Goal: Check status: Check status

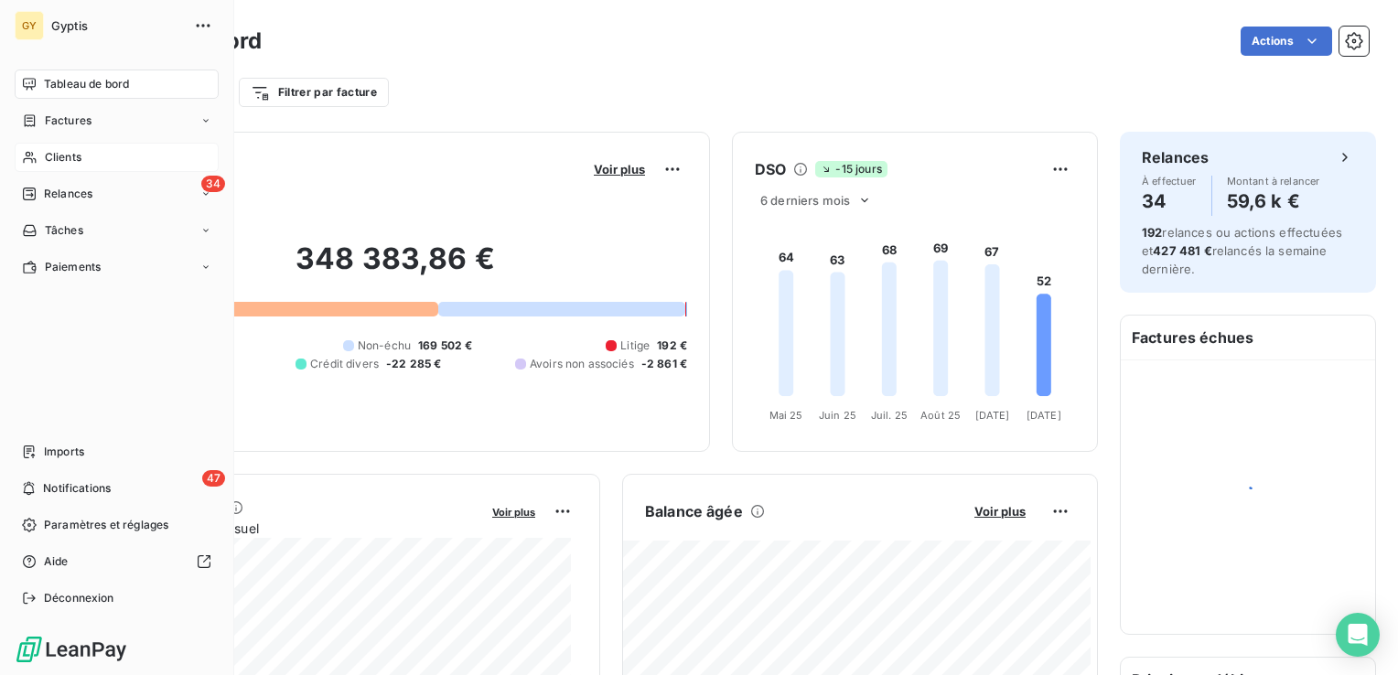
click at [50, 158] on span "Clients" at bounding box center [63, 157] width 37 height 16
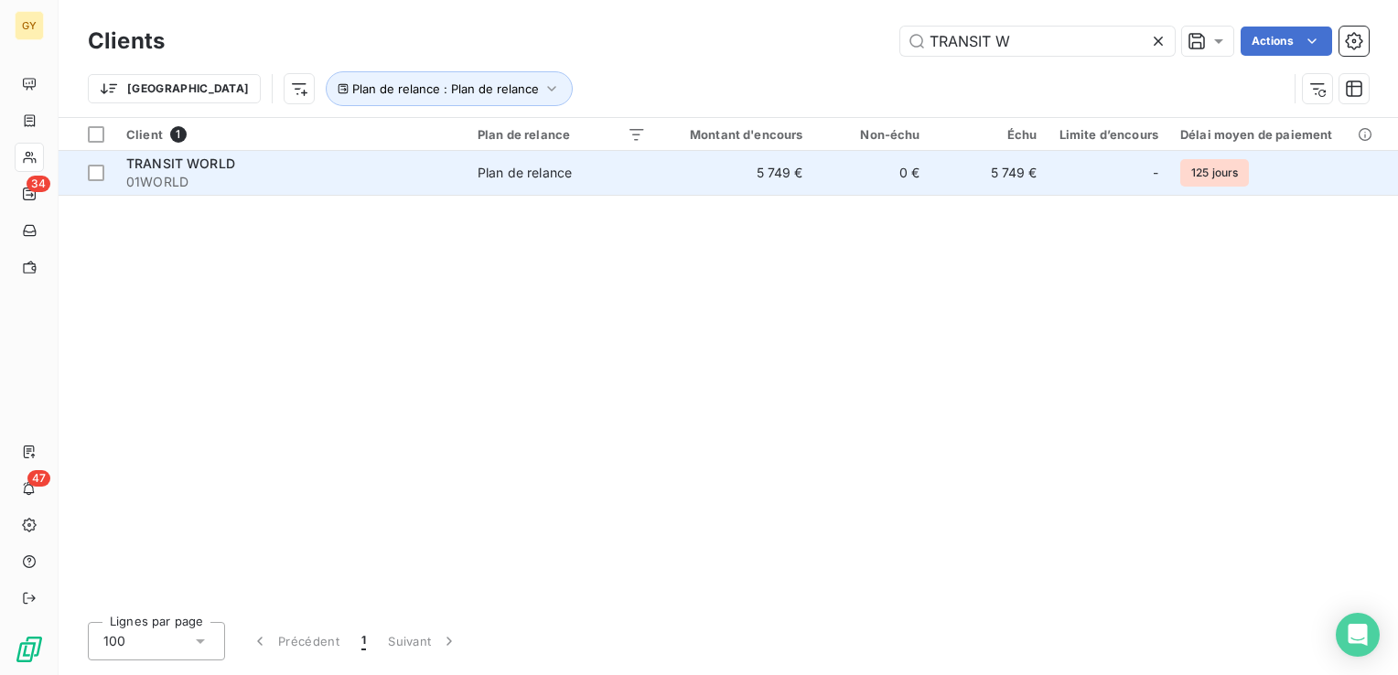
type input "TRANSIT W"
click at [401, 167] on div "TRANSIT WORLD" at bounding box center [290, 164] width 329 height 18
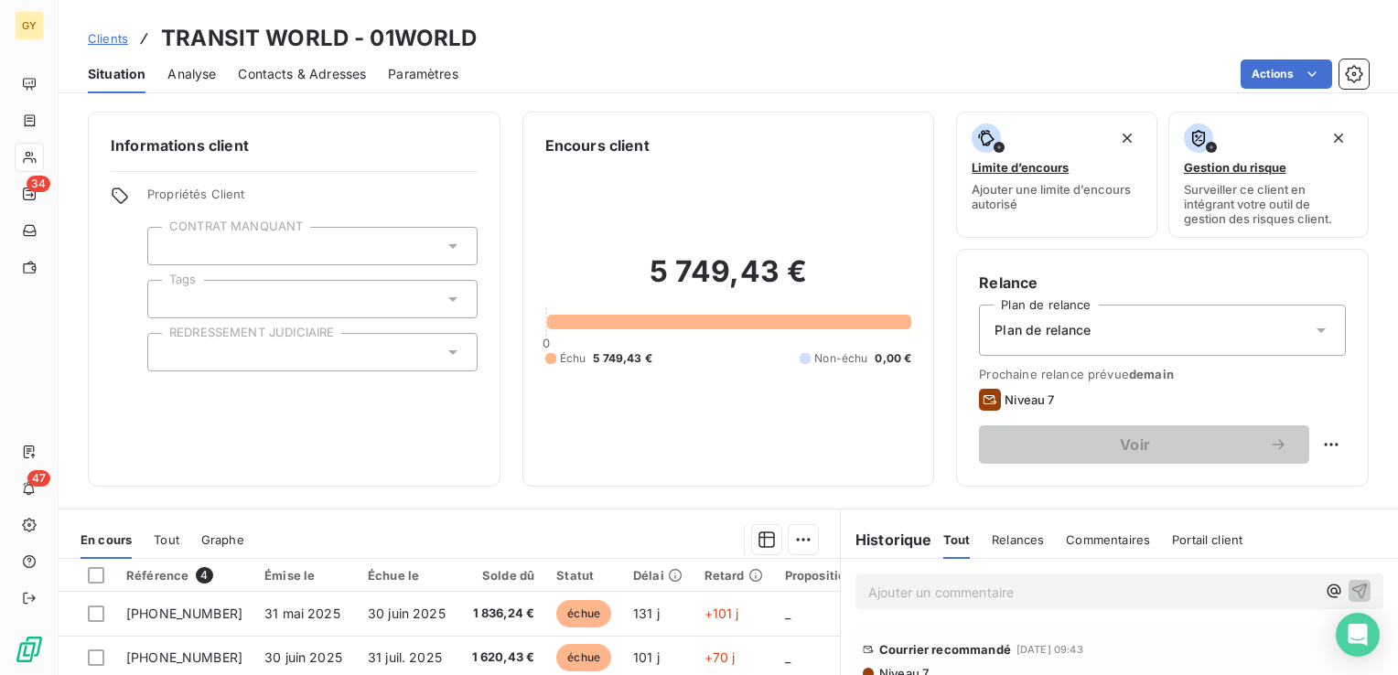
click at [285, 75] on span "Contacts & Adresses" at bounding box center [302, 74] width 128 height 18
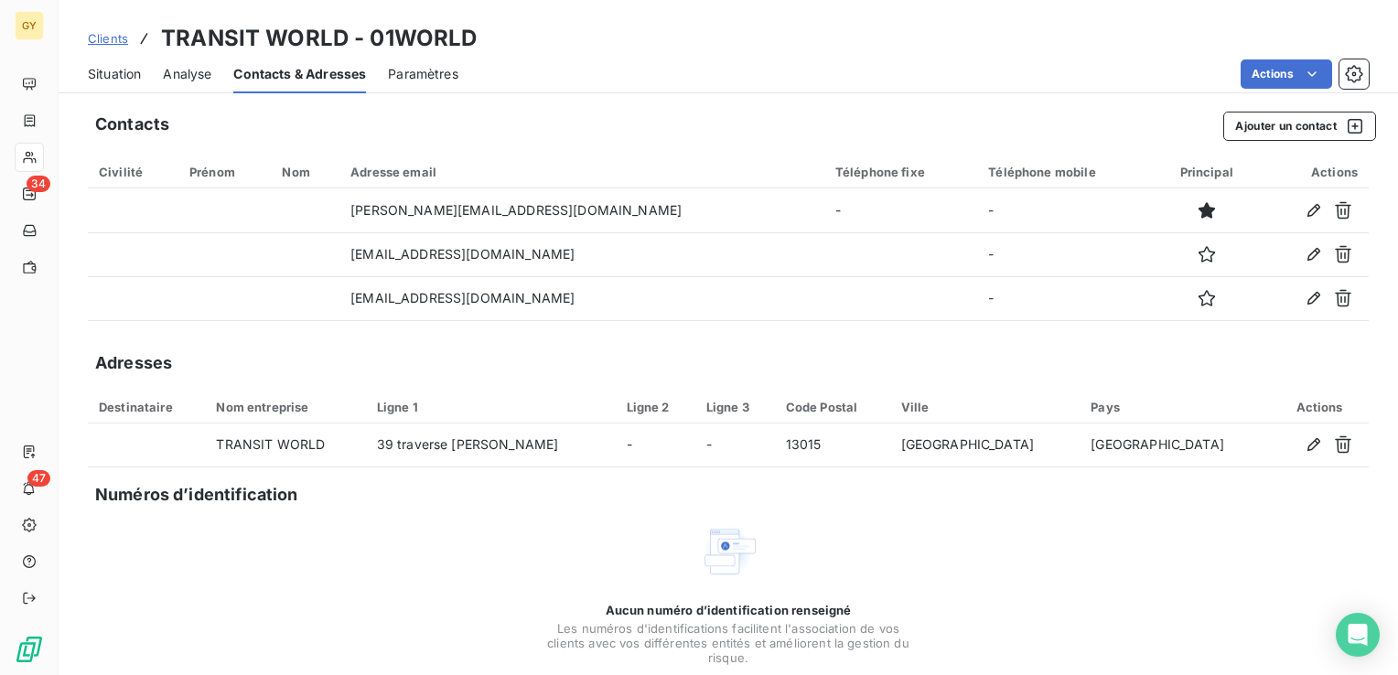
click at [112, 70] on span "Situation" at bounding box center [114, 74] width 53 height 18
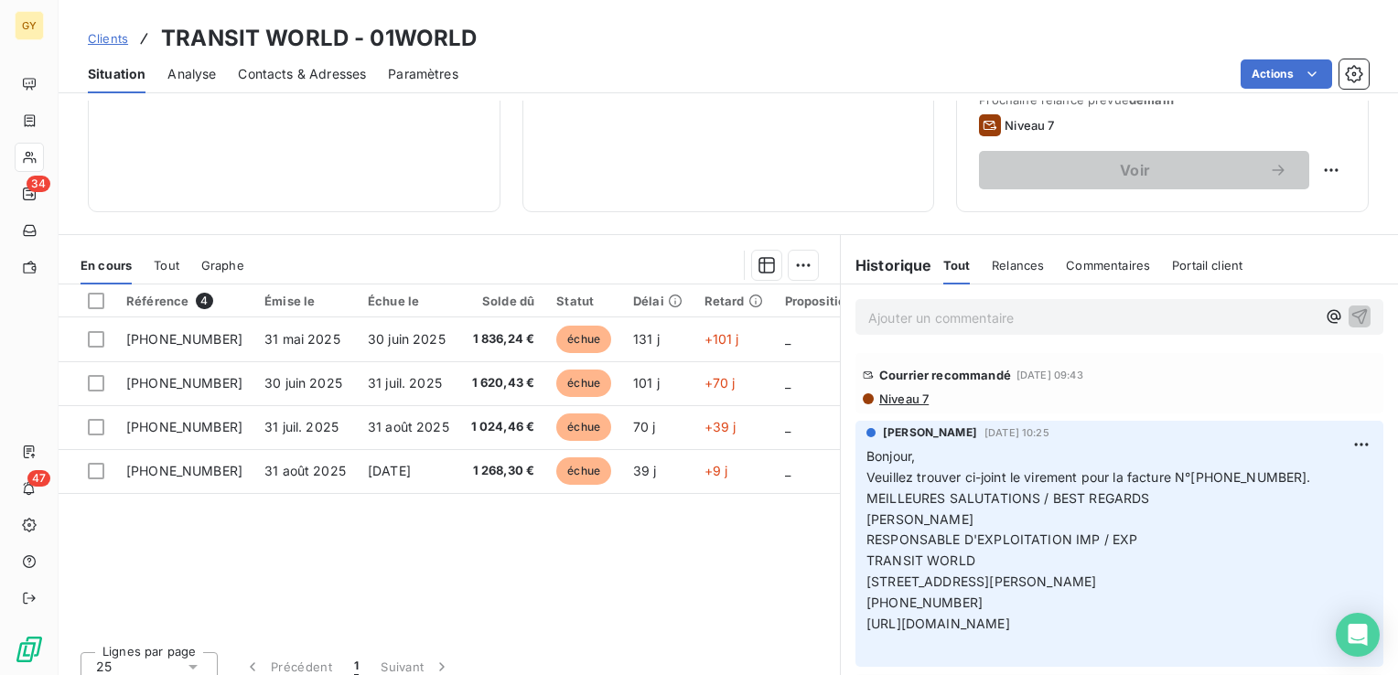
click at [894, 395] on span "Niveau 7" at bounding box center [902, 399] width 51 height 15
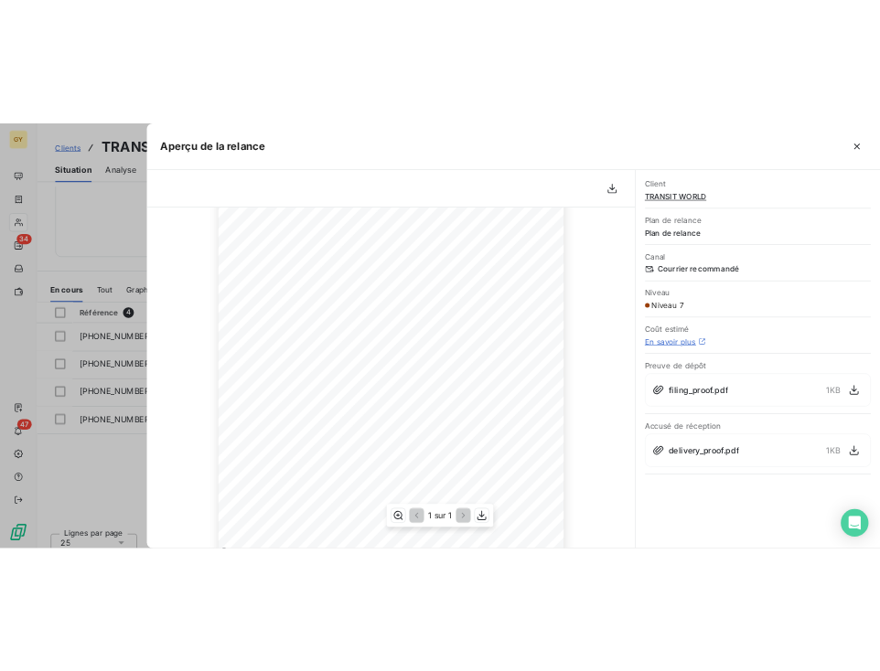
scroll to position [340, 0]
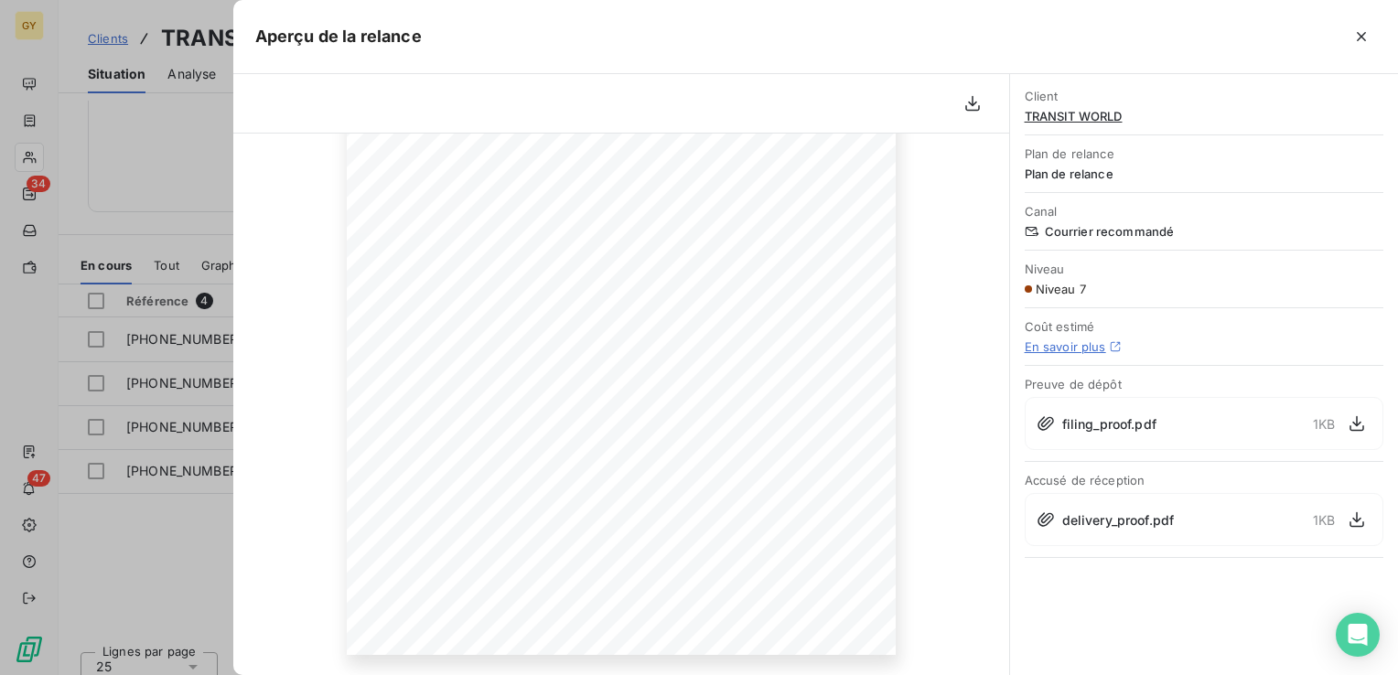
click at [1361, 39] on icon "button" at bounding box center [1361, 36] width 18 height 18
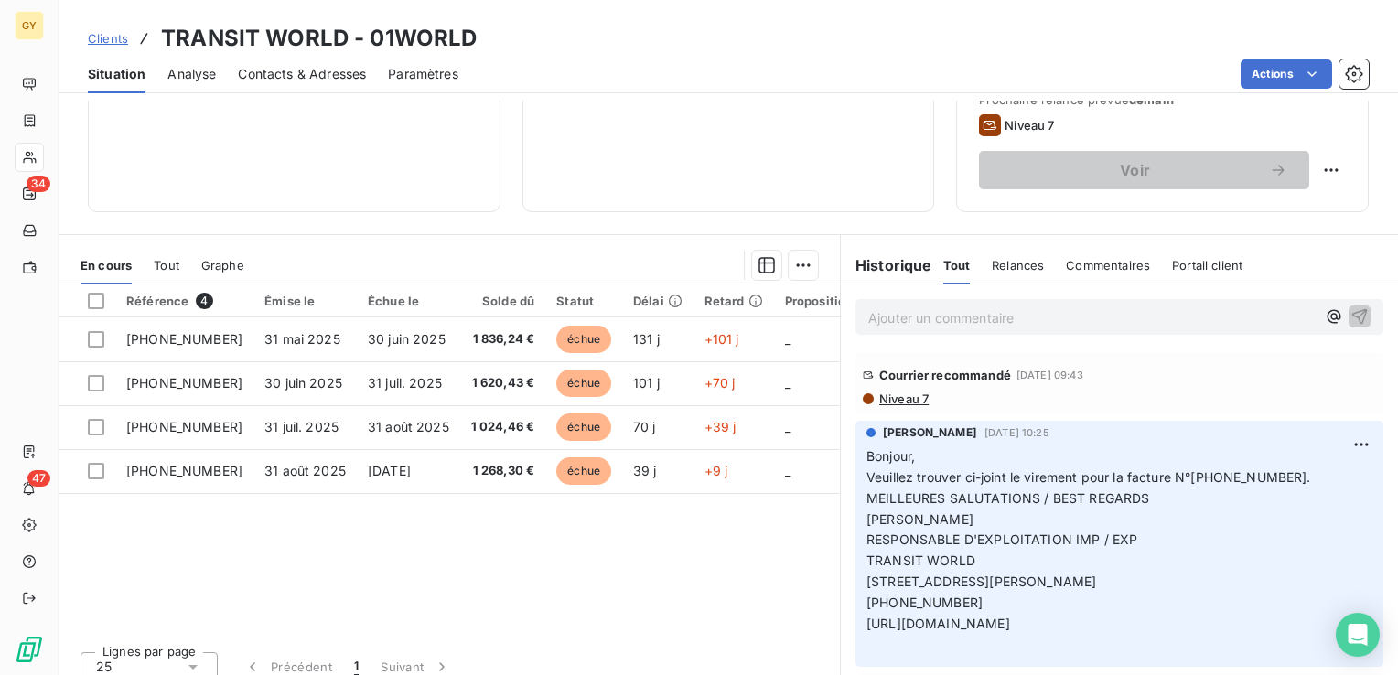
click at [331, 76] on span "Contacts & Adresses" at bounding box center [302, 74] width 128 height 18
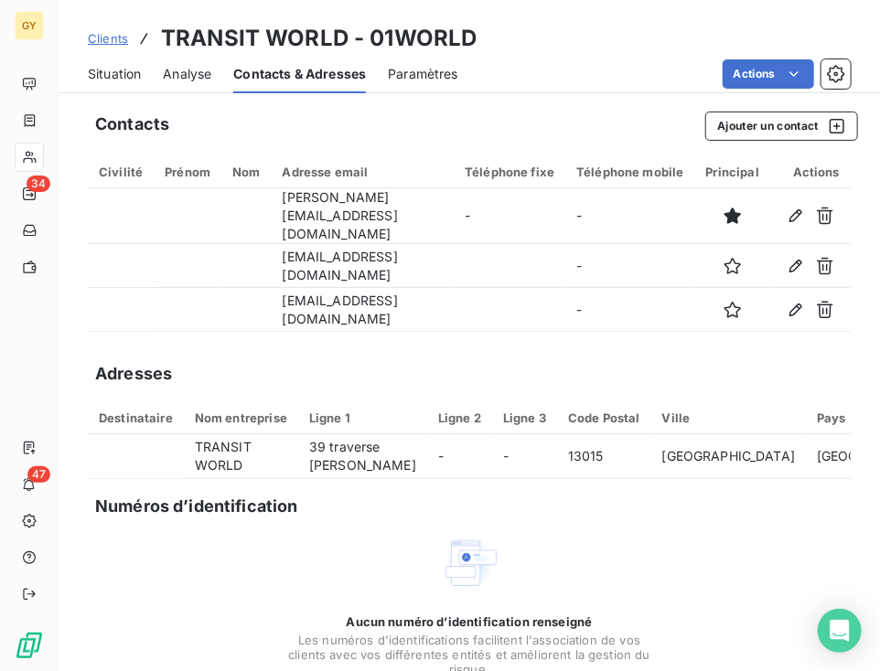
click at [113, 76] on span "Situation" at bounding box center [114, 74] width 53 height 18
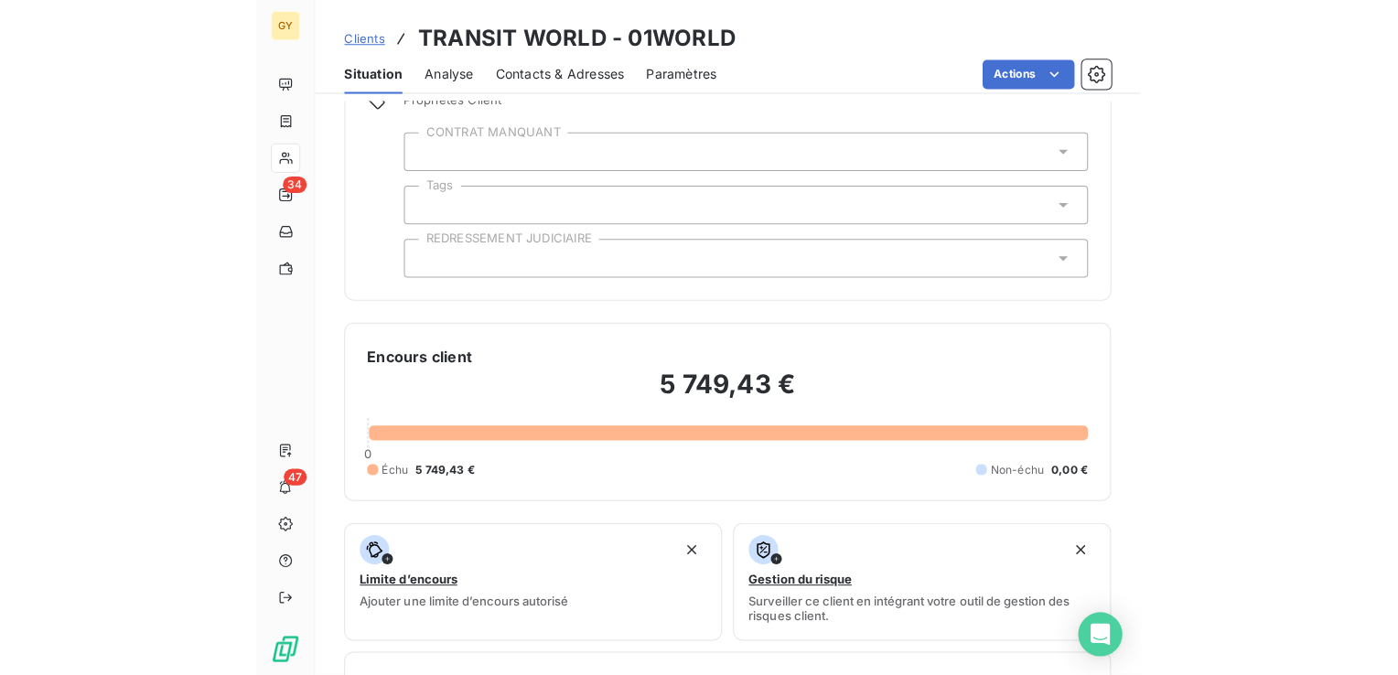
scroll to position [0, 0]
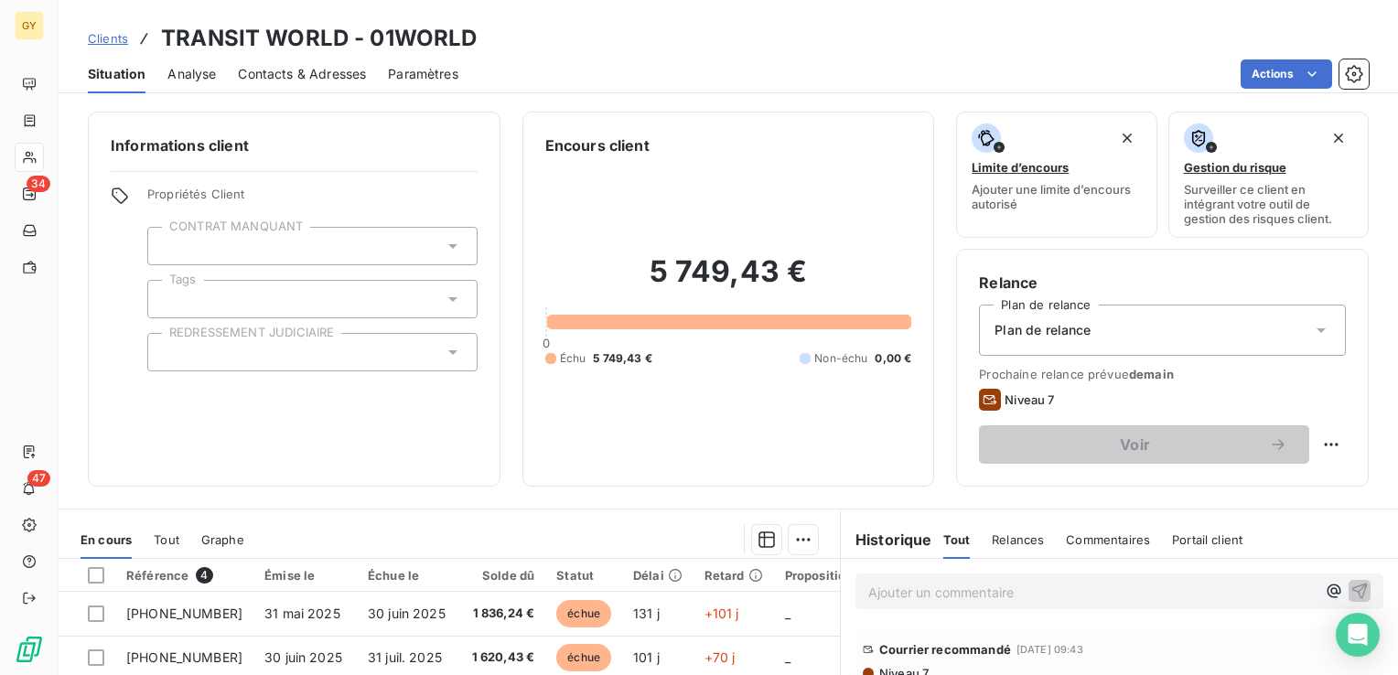
click at [905, 582] on p "Ajouter un commentaire ﻿" at bounding box center [1091, 592] width 447 height 23
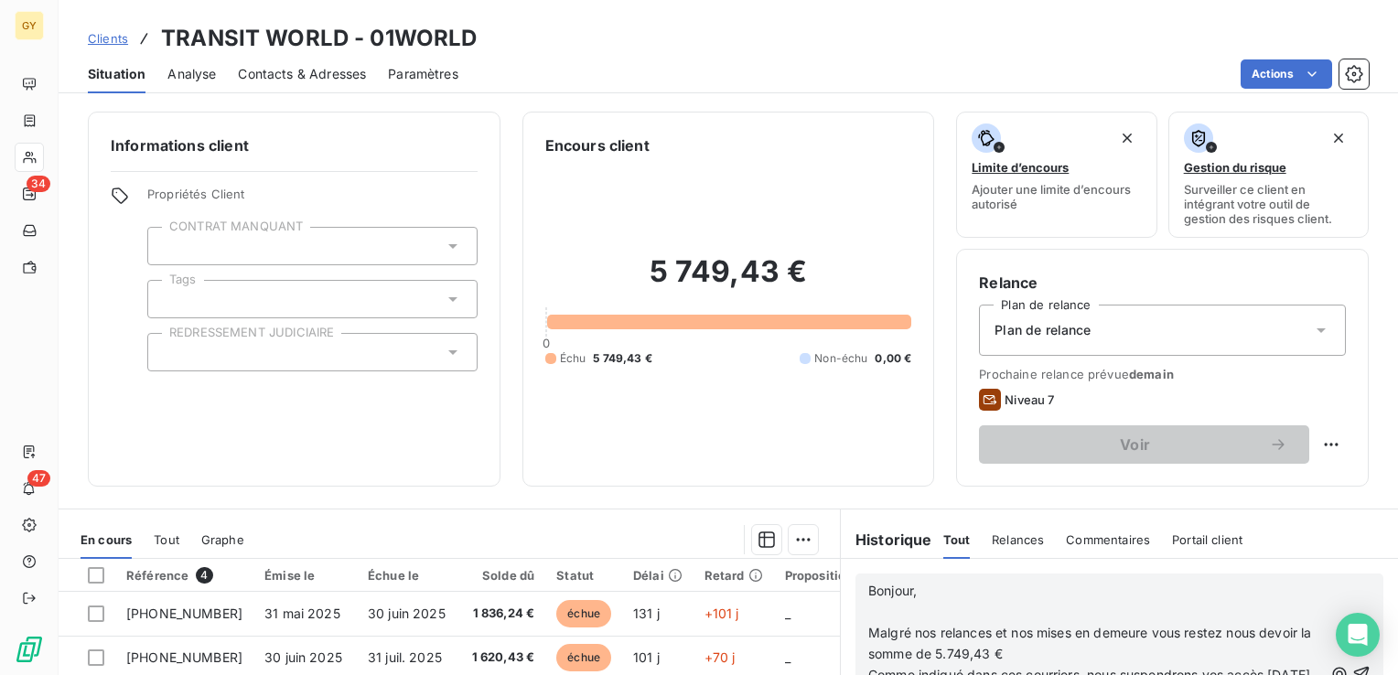
click at [868, 606] on p "﻿" at bounding box center [1095, 612] width 455 height 21
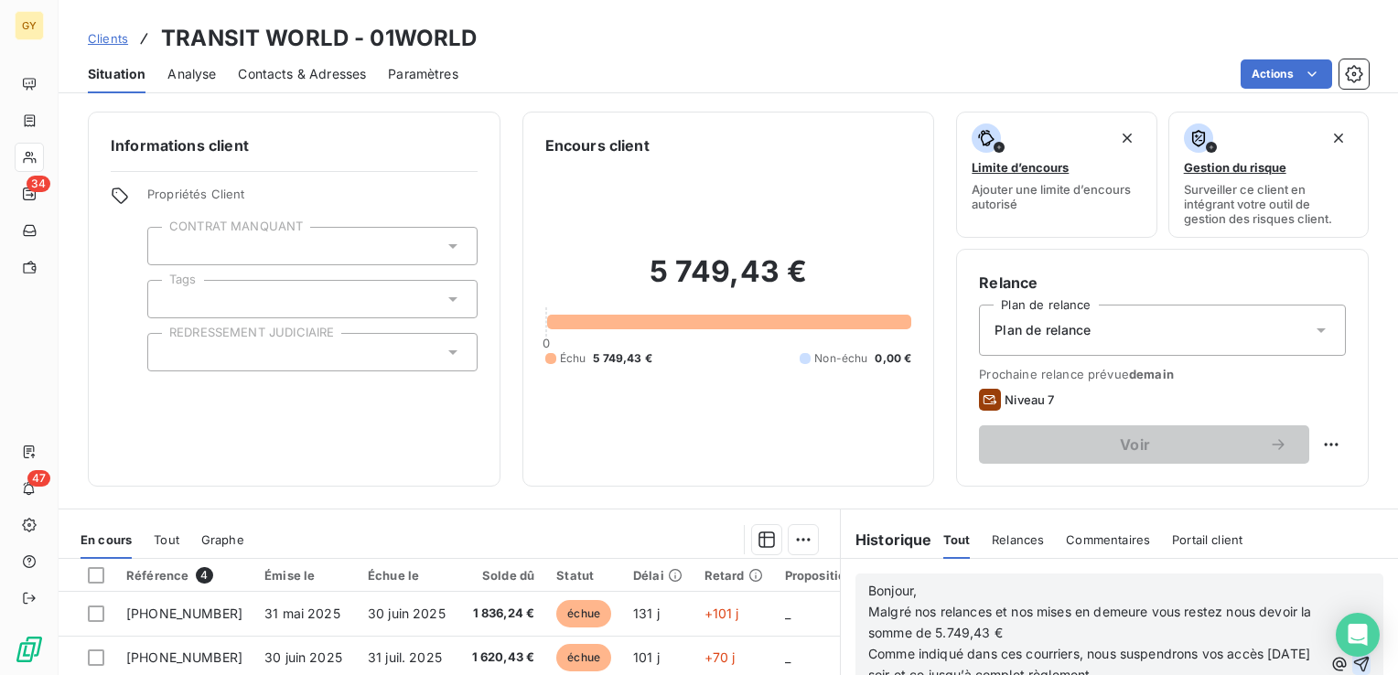
click at [1352, 662] on icon "button" at bounding box center [1361, 664] width 18 height 18
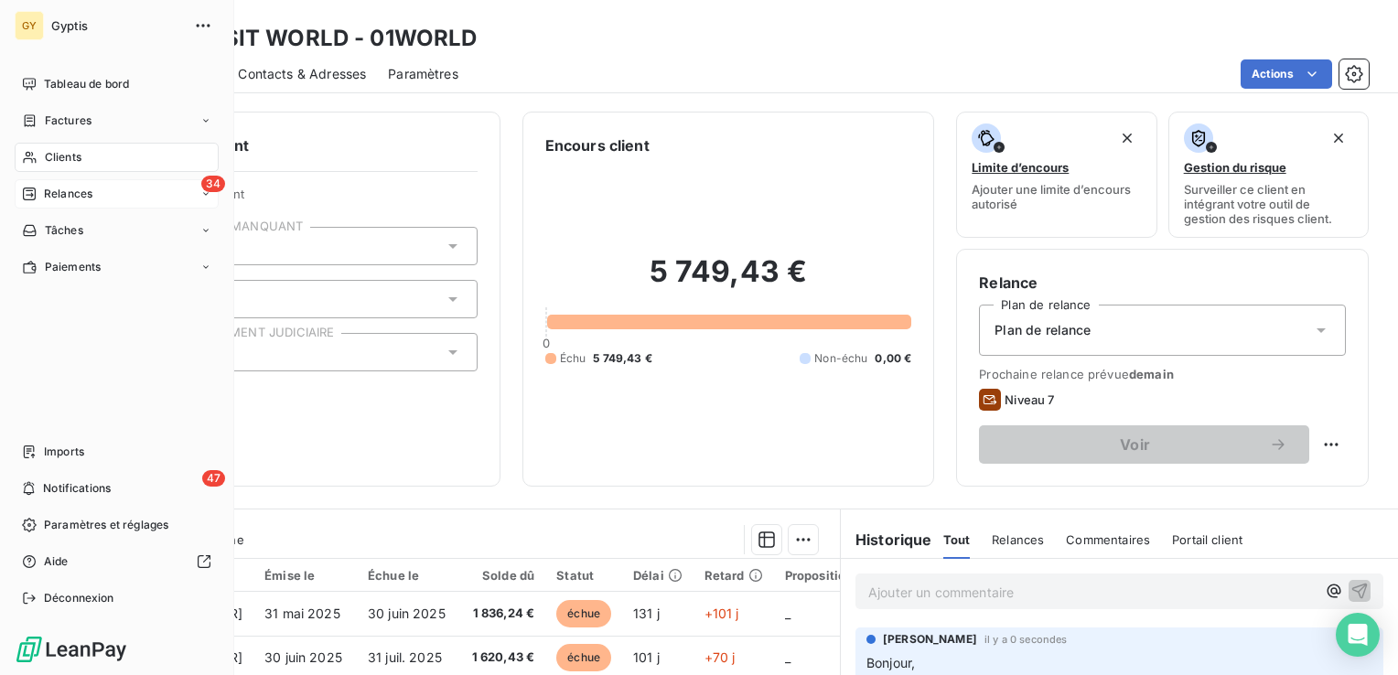
click at [46, 189] on span "Relances" at bounding box center [68, 194] width 48 height 16
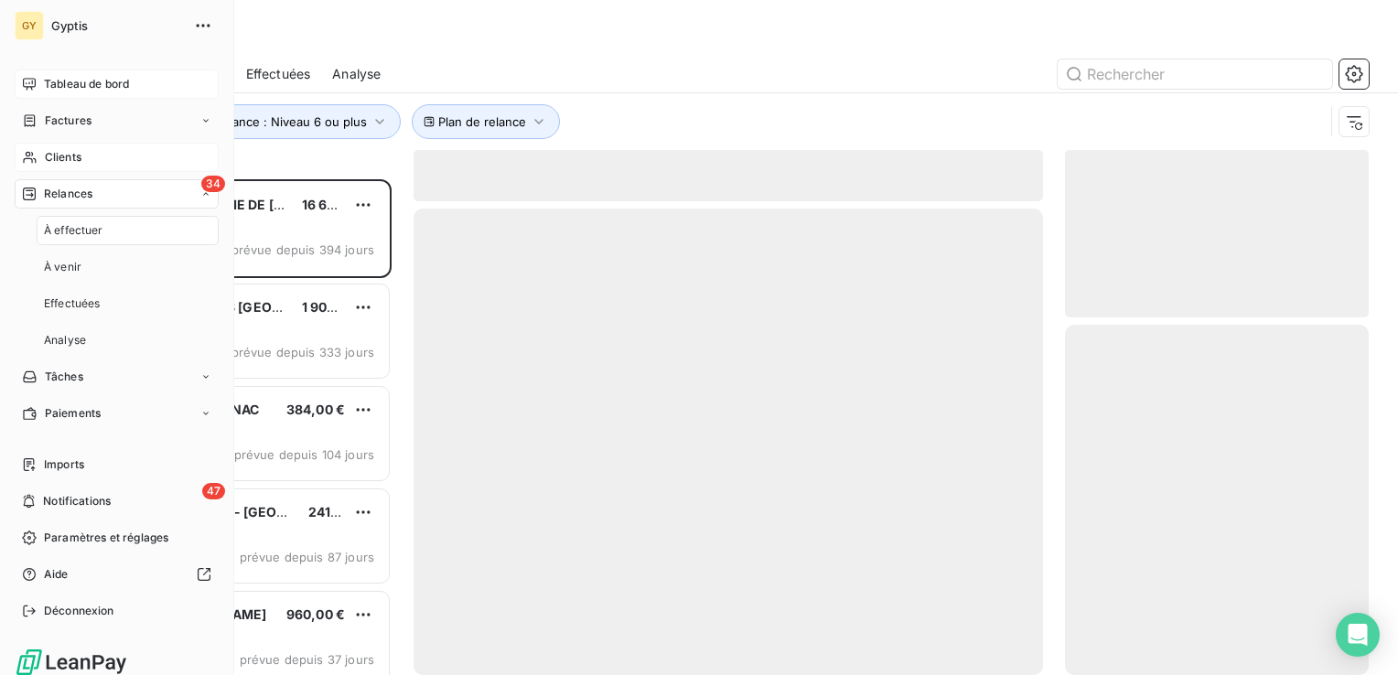
scroll to position [482, 289]
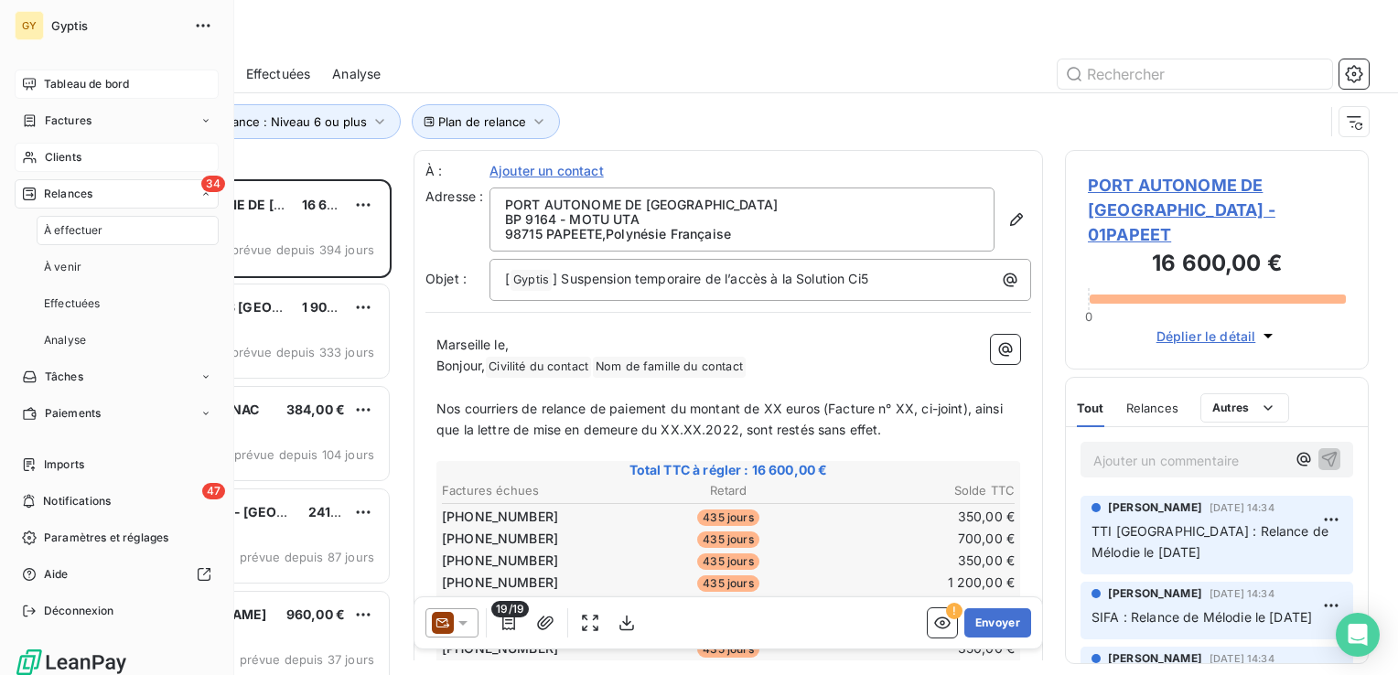
click at [95, 87] on span "Tableau de bord" at bounding box center [86, 84] width 85 height 16
